Goal: Transaction & Acquisition: Purchase product/service

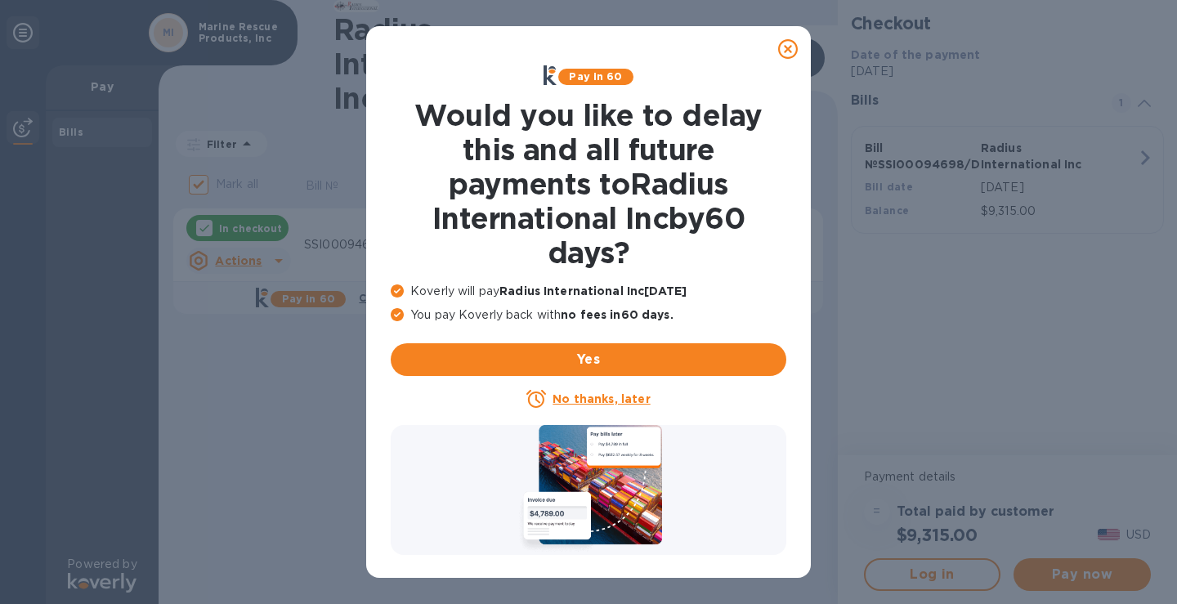
click at [583, 395] on u "No thanks, later" at bounding box center [601, 398] width 97 height 13
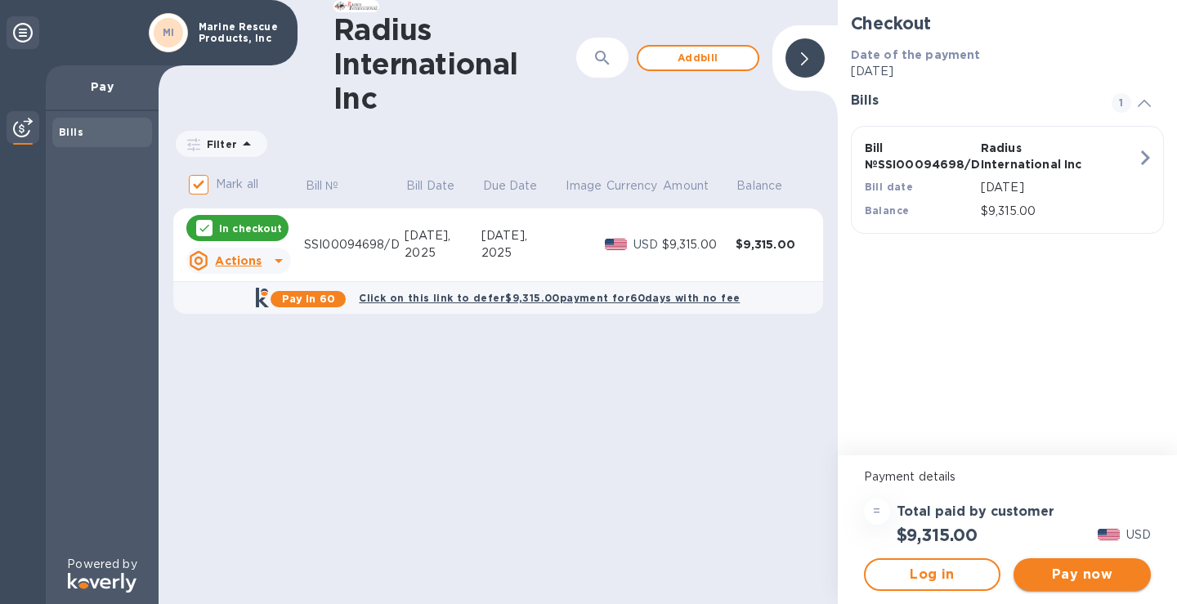
click at [1057, 562] on button "Pay now" at bounding box center [1082, 574] width 137 height 33
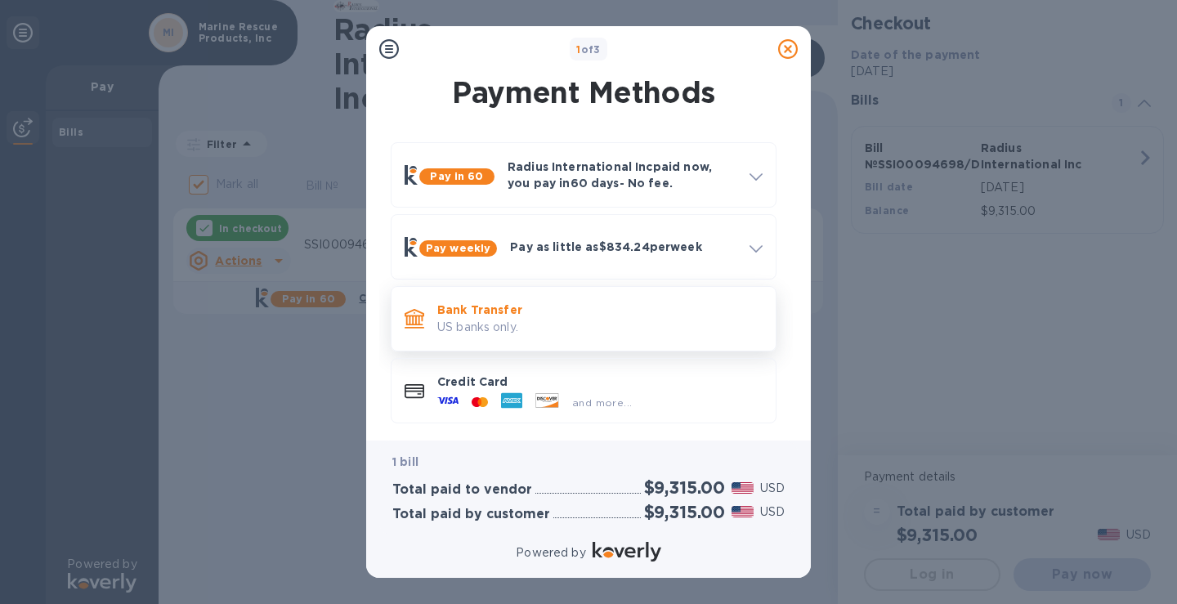
click at [539, 331] on p "US banks only." at bounding box center [599, 327] width 325 height 17
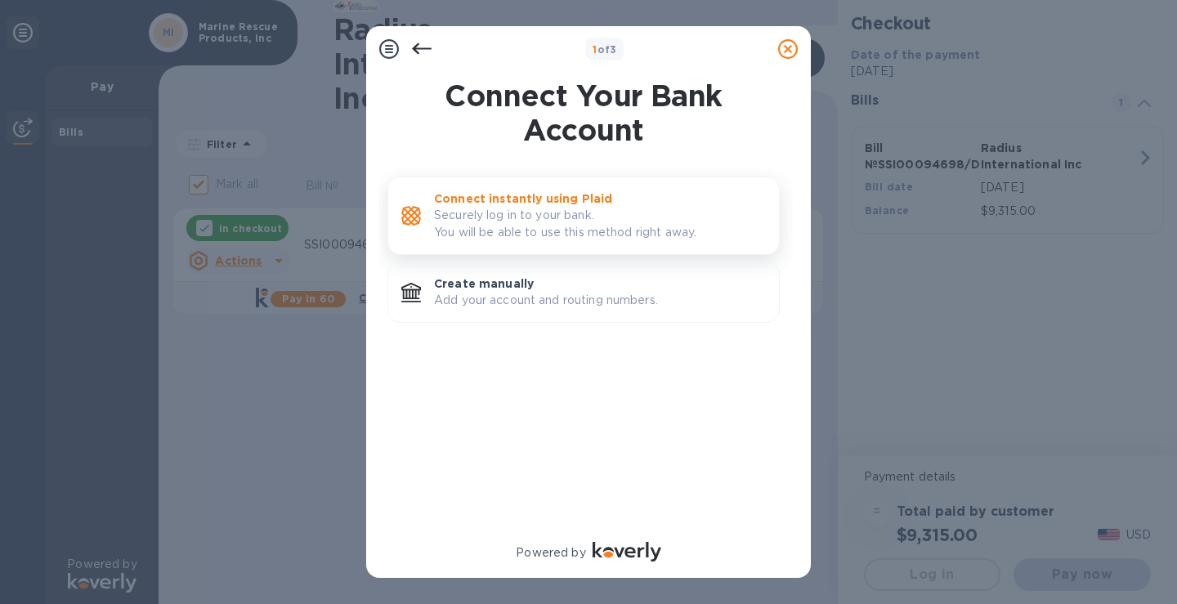
click at [519, 231] on p "Securely log in to your bank. You will be able to use this method right away." at bounding box center [600, 224] width 332 height 34
click at [521, 244] on div "Connect instantly using Plaid Securely log in to your bank. You will be able to…" at bounding box center [599, 216] width 345 height 64
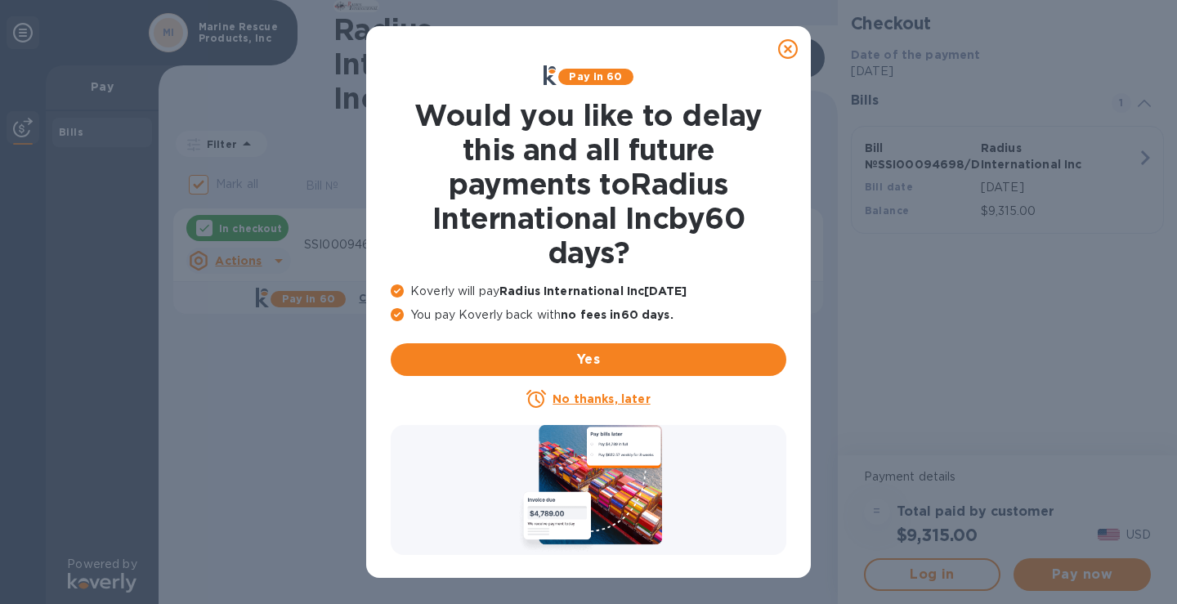
click at [622, 398] on u "No thanks, later" at bounding box center [601, 398] width 97 height 13
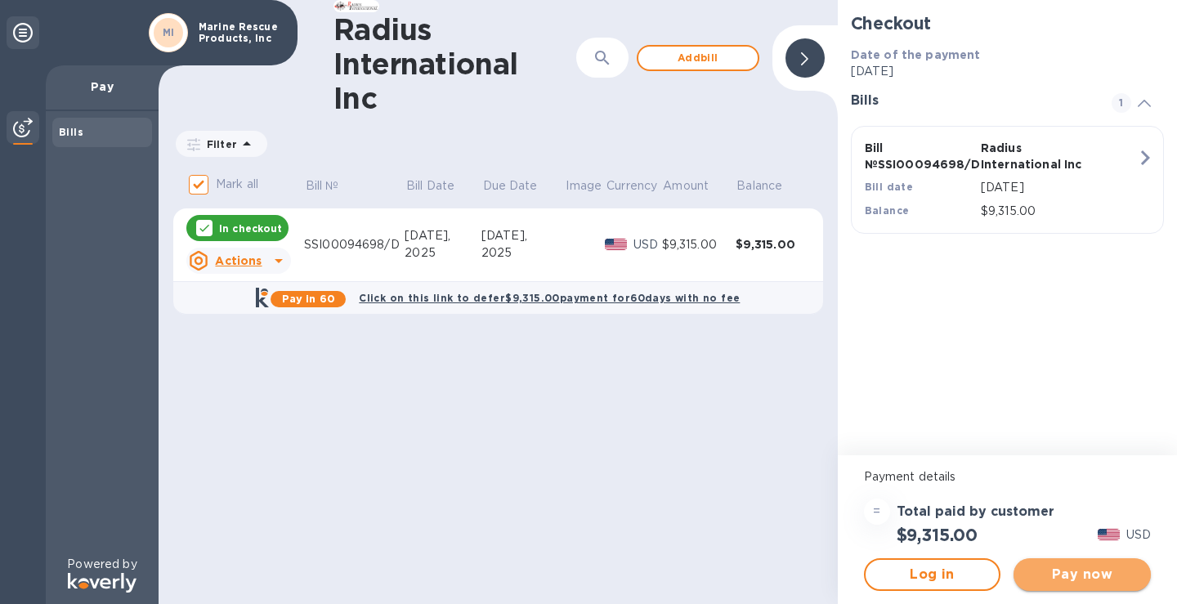
click at [1069, 577] on span "Pay now" at bounding box center [1082, 575] width 111 height 20
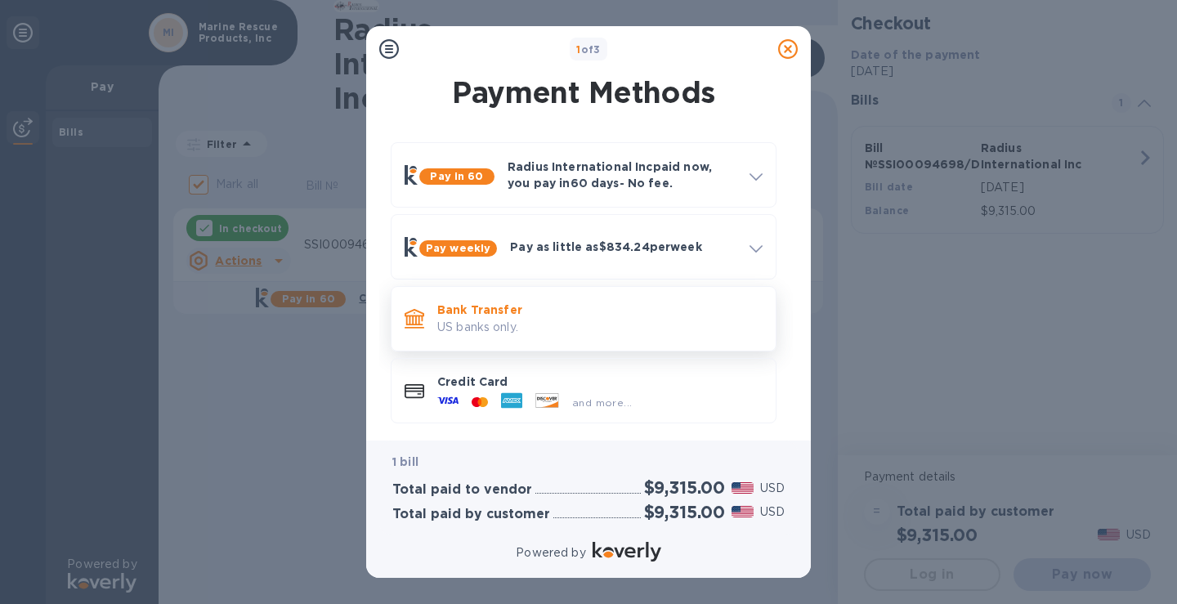
click at [534, 324] on p "US banks only." at bounding box center [599, 327] width 325 height 17
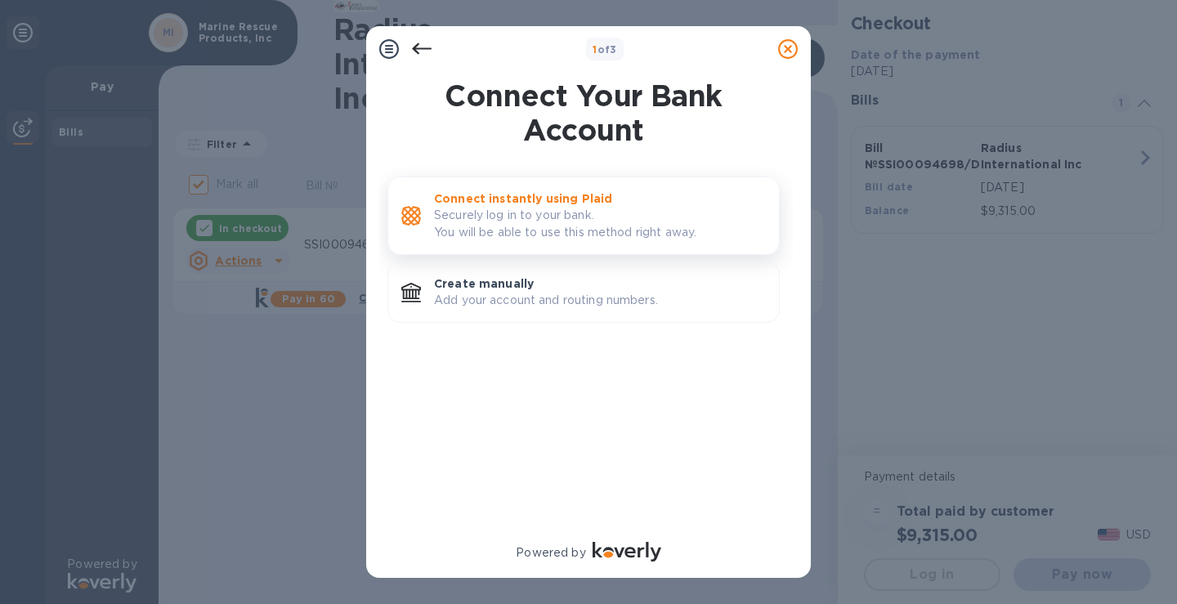
click at [536, 239] on p "Securely log in to your bank. You will be able to use this method right away." at bounding box center [600, 224] width 332 height 34
